Goal: Transaction & Acquisition: Subscribe to service/newsletter

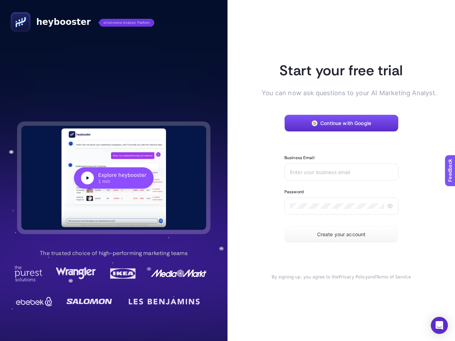
click at [227, 171] on article "Start your free trial You can now ask questions to your AI Marketing Analyst. C…" at bounding box center [340, 170] width 227 height 341
click at [114, 178] on div "Explore heybooster" at bounding box center [122, 175] width 48 height 7
click at [341, 123] on span "Continue with Google" at bounding box center [345, 123] width 51 height 6
click at [341, 172] on input "Business Email" at bounding box center [341, 172] width 103 height 6
click at [390, 206] on icon at bounding box center [390, 206] width 6 height 6
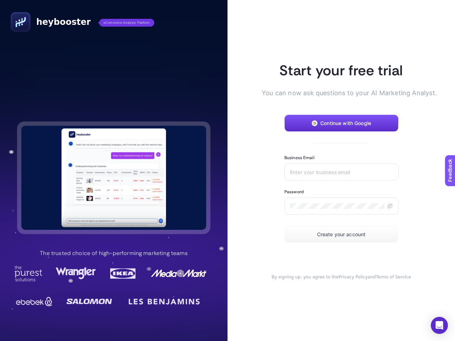
click at [341, 235] on span "Create your account" at bounding box center [341, 235] width 49 height 6
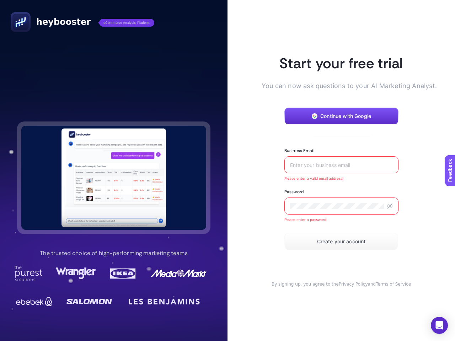
click at [439, 326] on icon "Open Intercom Messenger" at bounding box center [439, 325] width 7 height 9
